Goal: Information Seeking & Learning: Learn about a topic

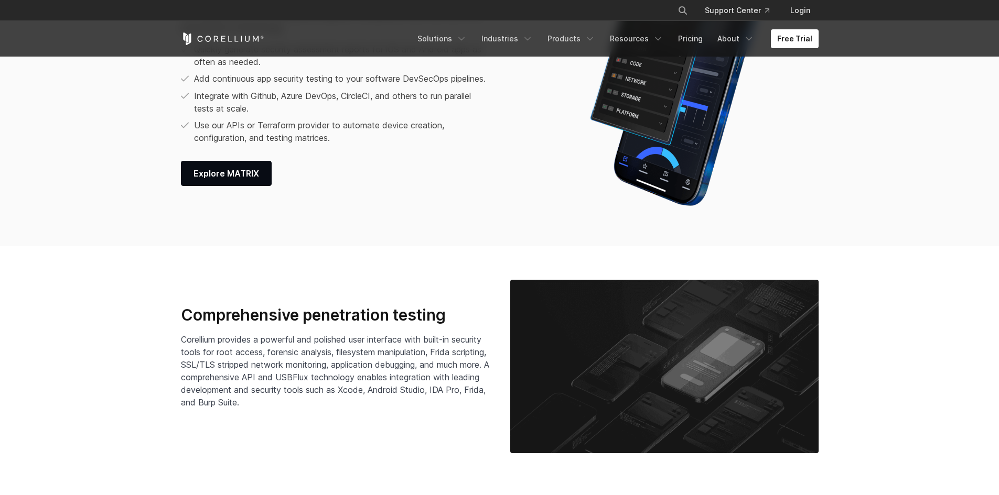
scroll to position [1507, 0]
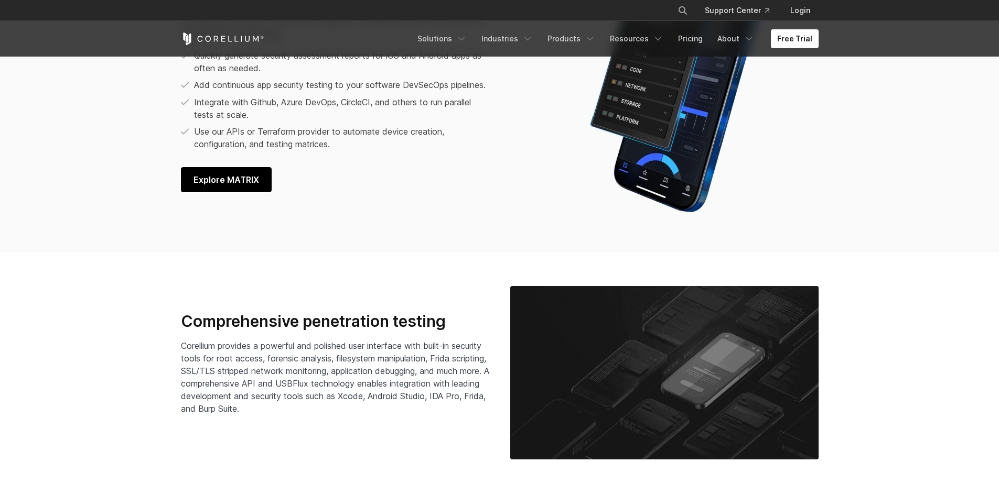
click at [244, 186] on span "Explore MATRIX" at bounding box center [226, 180] width 66 height 13
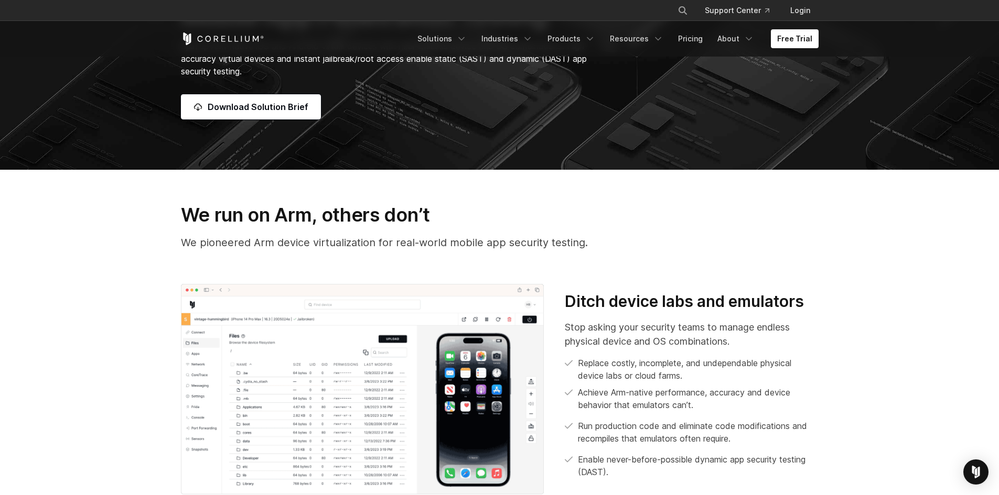
scroll to position [0, 0]
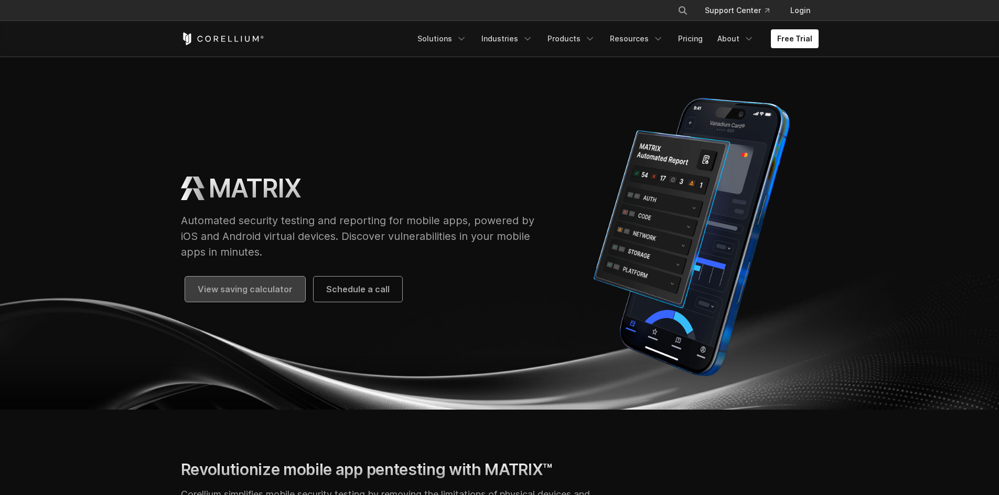
click at [272, 294] on span "View saving calculator" at bounding box center [245, 289] width 95 height 13
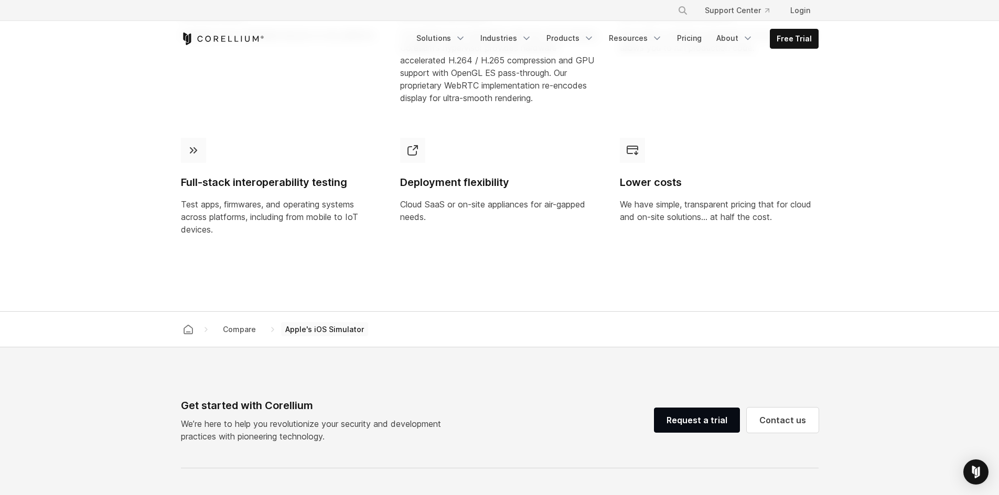
scroll to position [996, 0]
